Goal: Contribute content: Add original content to the website for others to see

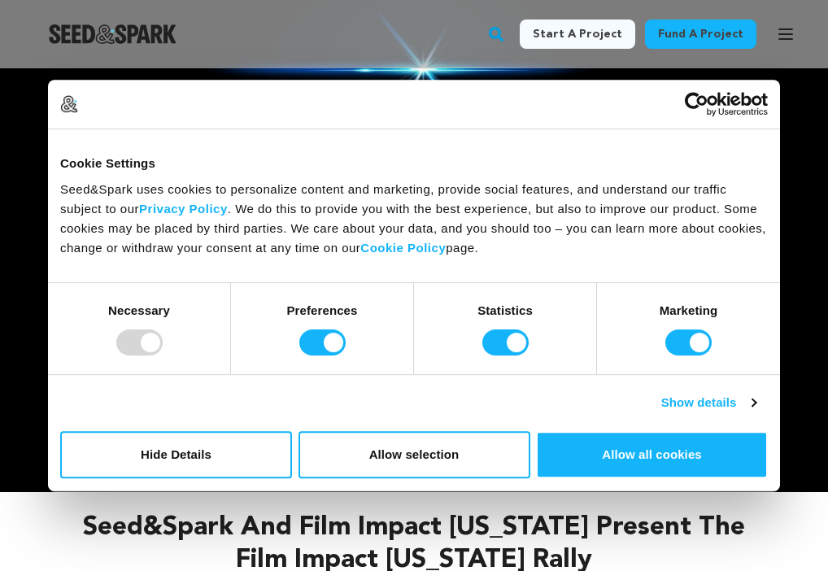
scroll to position [102, 0]
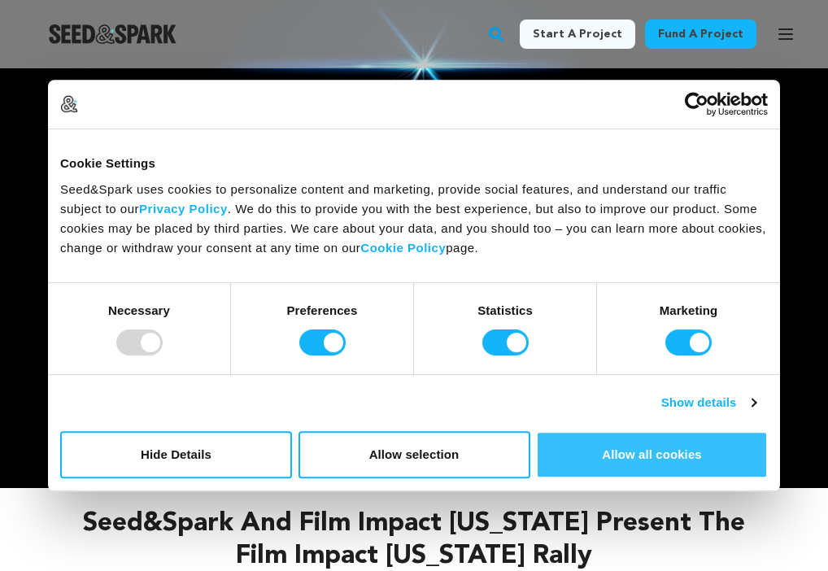
click at [625, 451] on button "Allow all cookies" at bounding box center [652, 454] width 232 height 47
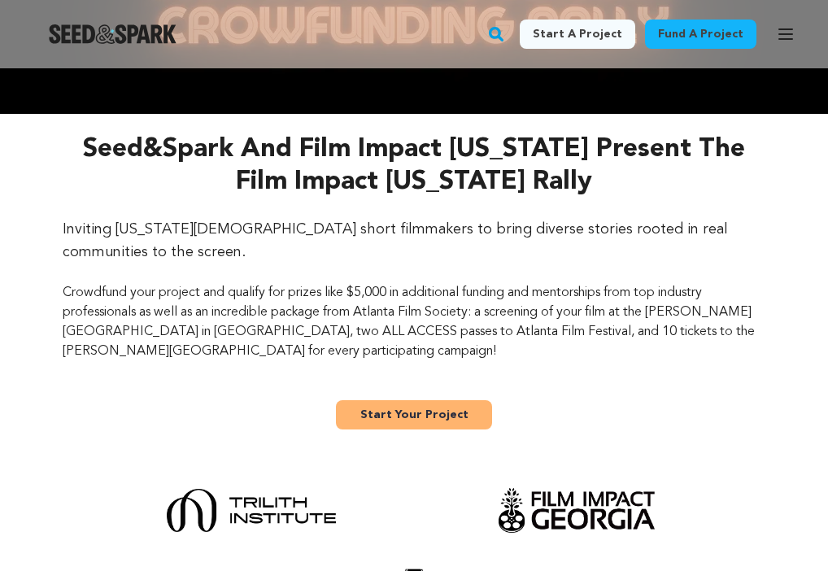
scroll to position [473, 0]
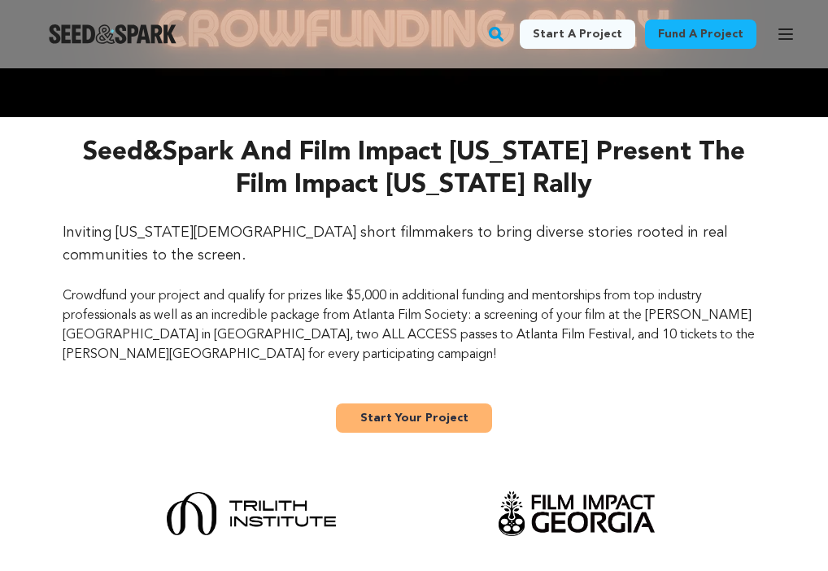
click at [382, 403] on link "Start Your Project" at bounding box center [414, 417] width 156 height 29
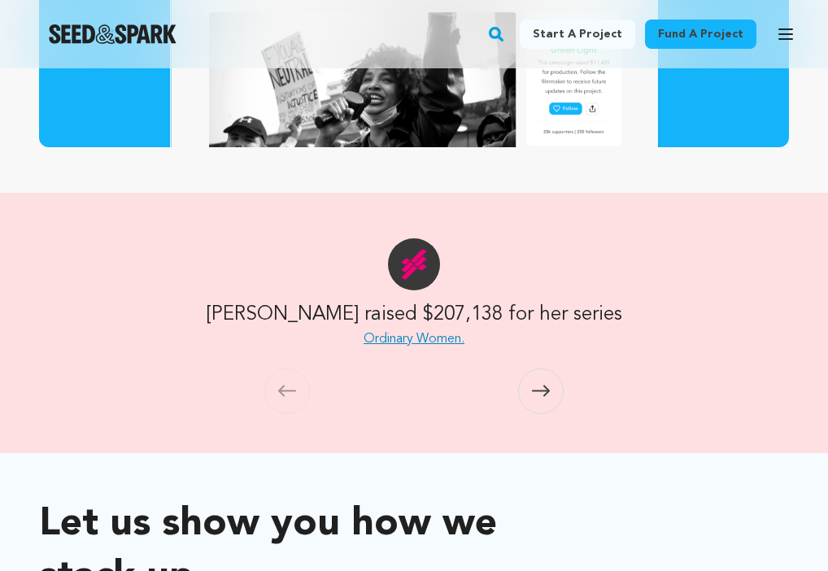
scroll to position [953, 0]
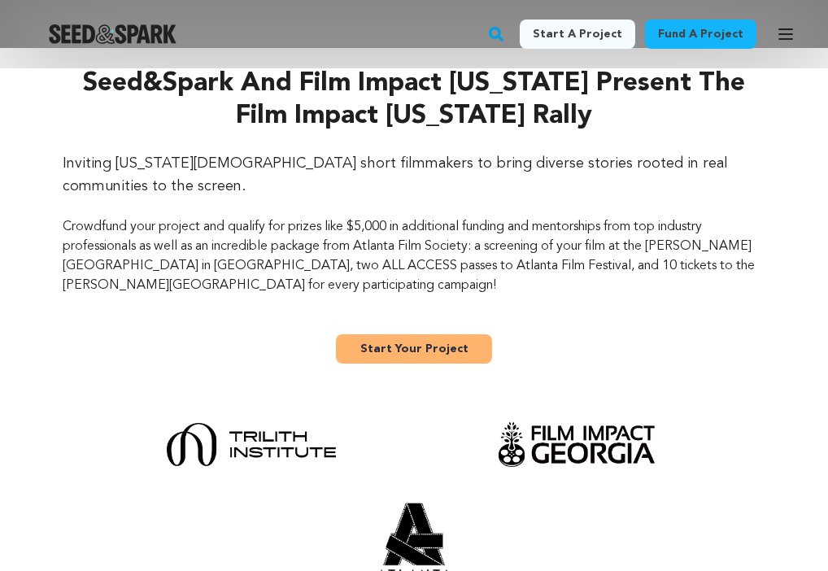
scroll to position [509, 0]
